Goal: Check status: Check status

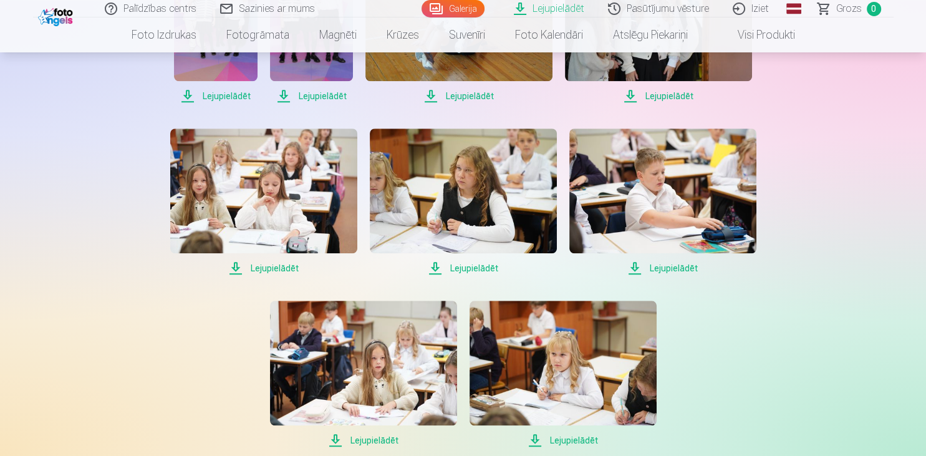
scroll to position [988, 0]
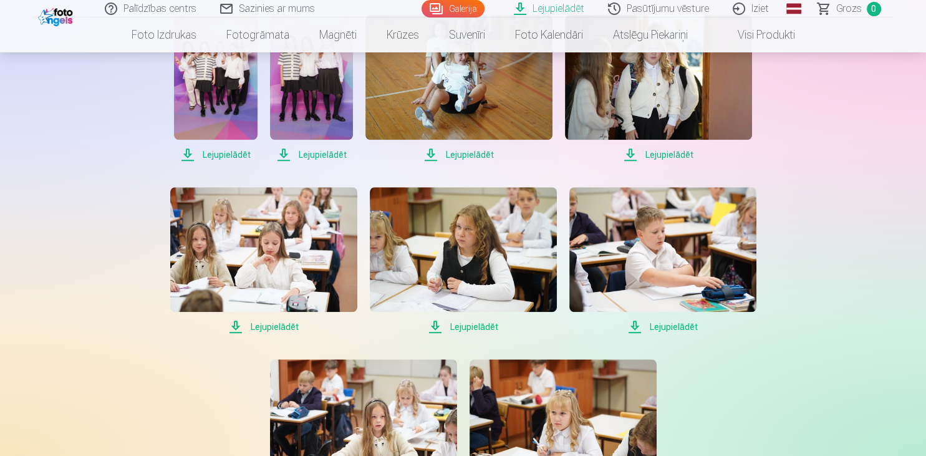
click at [692, 12] on link "Pasūtījumu vēsture" at bounding box center [659, 8] width 125 height 17
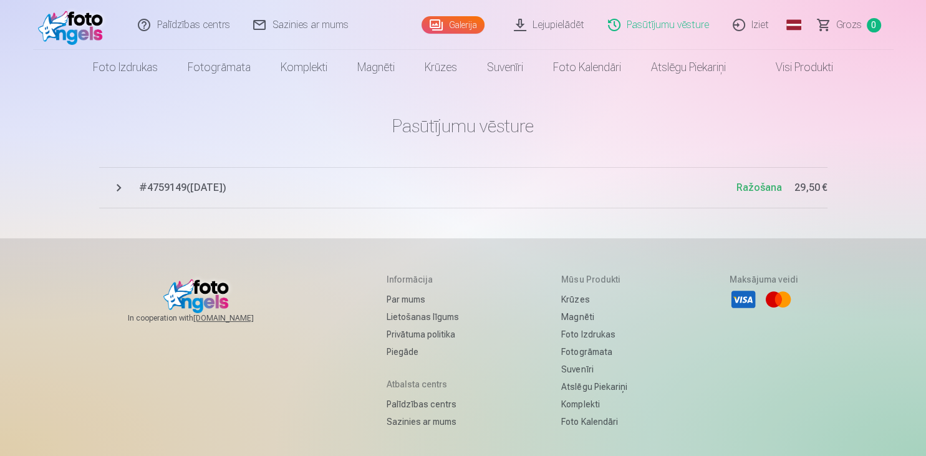
click at [185, 193] on span "# 4759149 ( [DATE] )" at bounding box center [437, 187] width 597 height 15
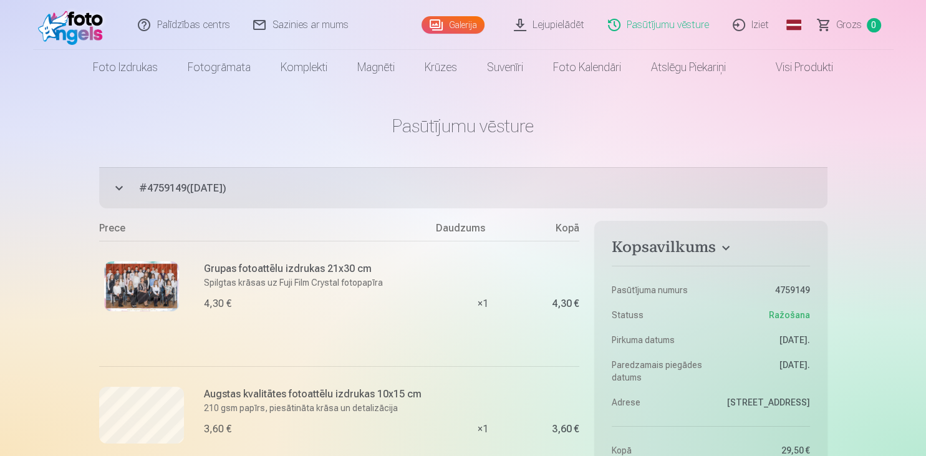
click at [761, 32] on link "Iziet" at bounding box center [751, 25] width 60 height 50
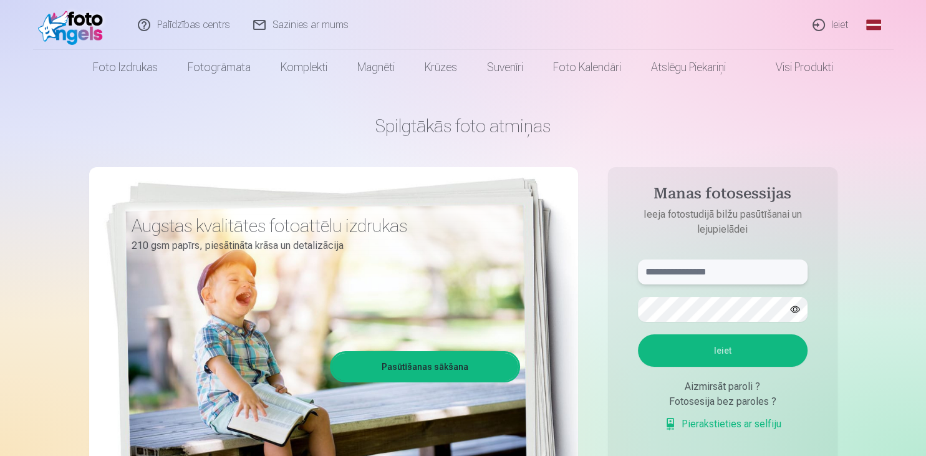
click at [683, 275] on input "text" at bounding box center [723, 271] width 170 height 25
type input "**********"
click at [638, 334] on button "Ieiet" at bounding box center [723, 350] width 170 height 32
